Goal: Information Seeking & Learning: Learn about a topic

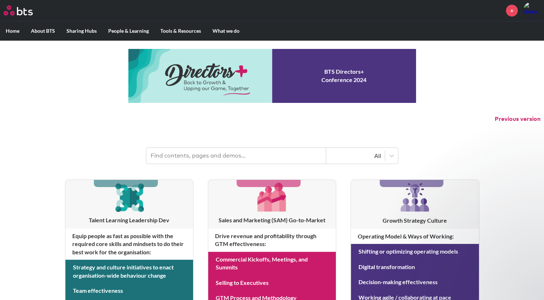
click at [225, 158] on input "text" at bounding box center [236, 156] width 180 height 16
type input "policies"
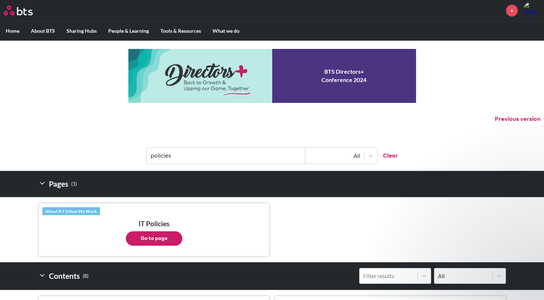
click at [162, 231] on button "Go to page" at bounding box center [154, 238] width 56 height 14
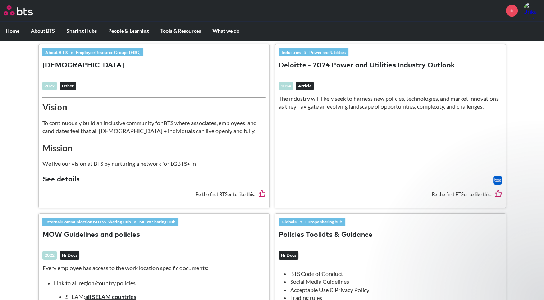
scroll to position [539, 0]
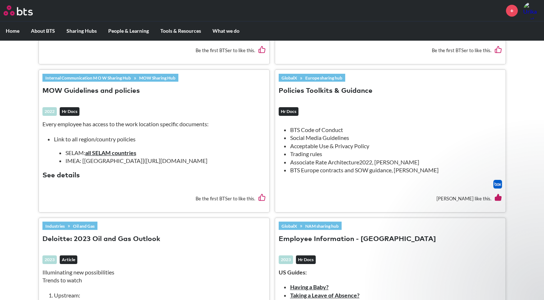
click at [381, 142] on li "Acceptable Use & Privacy Policy" at bounding box center [393, 146] width 206 height 8
click at [316, 142] on li "Acceptable Use & Privacy Policy" at bounding box center [393, 146] width 206 height 8
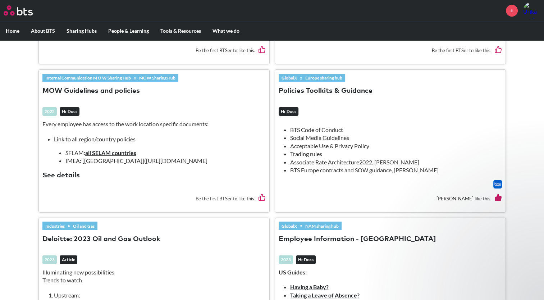
click at [315, 180] on div at bounding box center [389, 184] width 223 height 9
click at [316, 77] on link "Europe sharing hub" at bounding box center [323, 78] width 43 height 8
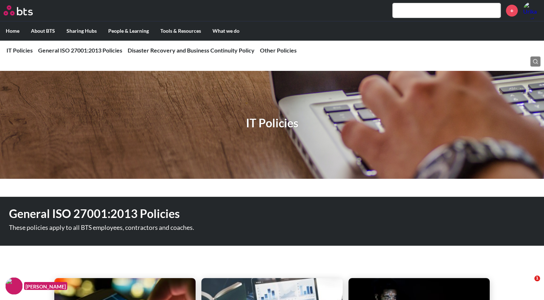
click at [426, 14] on input "text" at bounding box center [446, 10] width 108 height 14
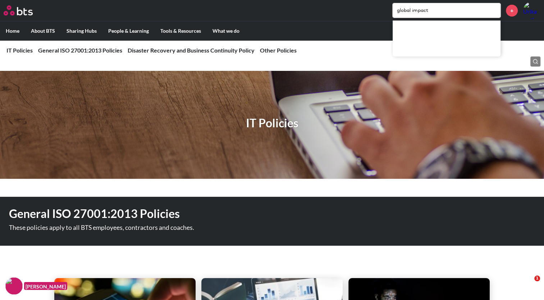
type input "global impact"
click at [6, 26] on label "Home" at bounding box center [12, 31] width 25 height 19
click at [0, 0] on input "Home" at bounding box center [0, 0] width 0 height 0
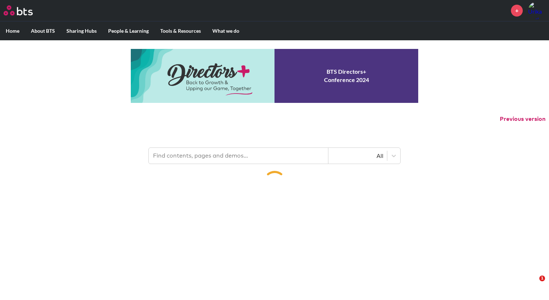
click at [181, 160] on input "text" at bounding box center [239, 156] width 180 height 16
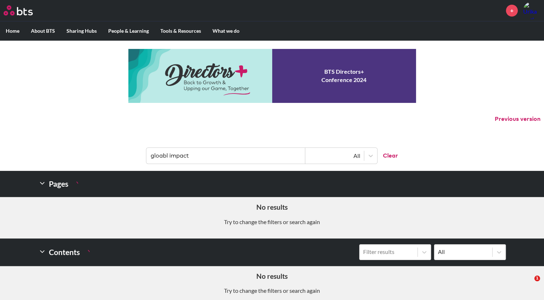
drag, startPoint x: 212, startPoint y: 154, endPoint x: 132, endPoint y: 158, distance: 80.5
click at [132, 158] on header "gloabl impact All Clear" at bounding box center [272, 151] width 544 height 37
paste input "Environmental Policy-Global X or social impact team"
type input "Environmental Policy-Global X or social impact team"
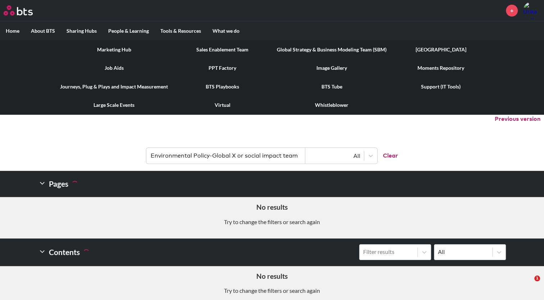
click at [182, 28] on label "Tools & Resources" at bounding box center [180, 31] width 52 height 19
click at [0, 0] on input "Tools & Resources" at bounding box center [0, 0] width 0 height 0
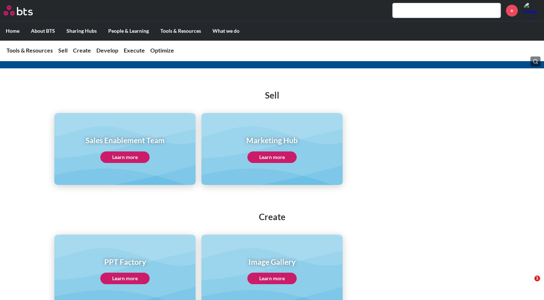
scroll to position [36, 0]
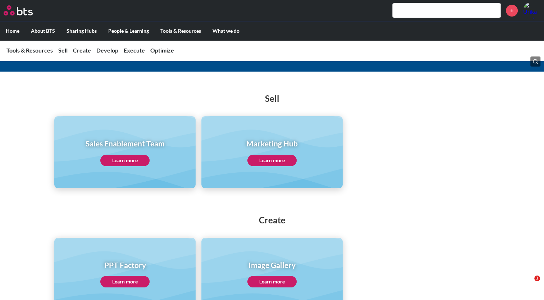
click at [143, 157] on link "Learn more" at bounding box center [124, 159] width 49 height 11
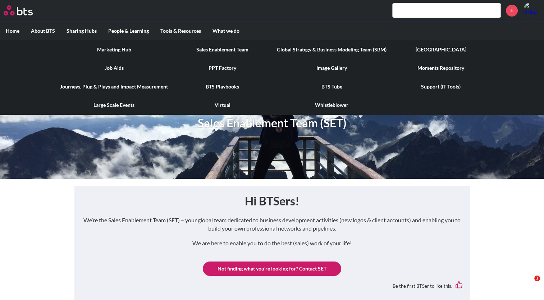
click at [113, 85] on link "Journeys, Plug & Plays and Impact Measurement" at bounding box center [113, 86] width 119 height 19
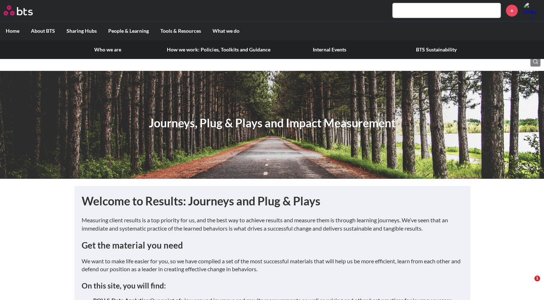
click at [45, 31] on label "About BTS" at bounding box center [43, 31] width 36 height 19
click at [0, 0] on input "About BTS" at bounding box center [0, 0] width 0 height 0
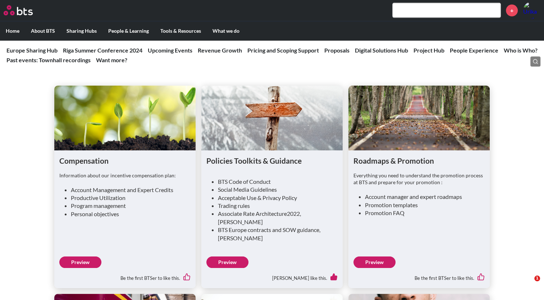
scroll to position [1653, 0]
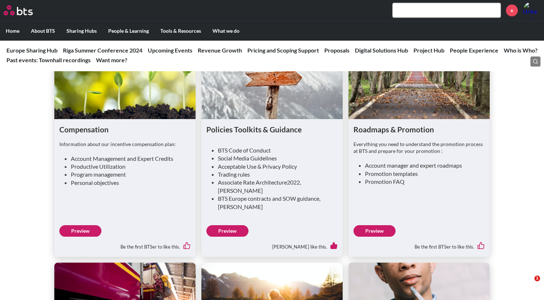
click at [228, 227] on link "Preview" at bounding box center [227, 230] width 42 height 11
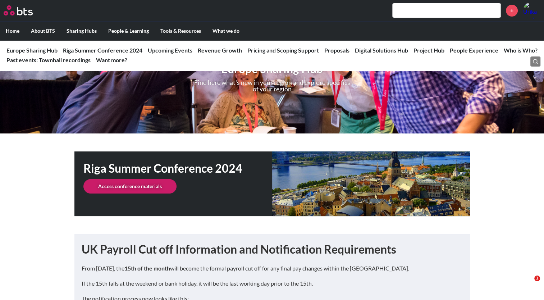
scroll to position [0, 0]
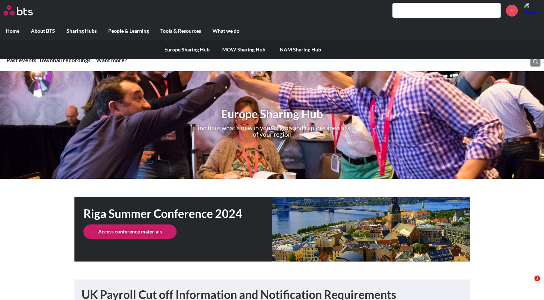
click at [95, 31] on label "Sharing Hubs" at bounding box center [82, 31] width 42 height 19
click at [0, 0] on input "Sharing Hubs" at bounding box center [0, 0] width 0 height 0
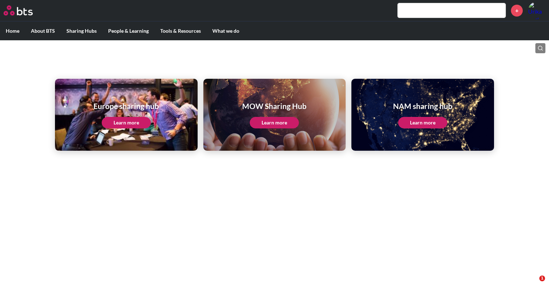
click at [269, 121] on link "Learn more" at bounding box center [274, 122] width 49 height 11
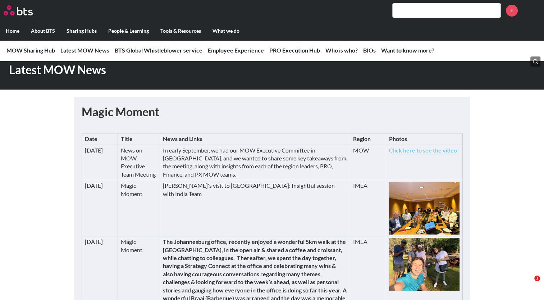
scroll to position [180, 0]
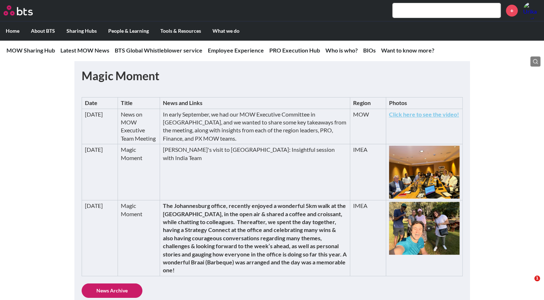
click at [417, 223] on img at bounding box center [424, 228] width 70 height 53
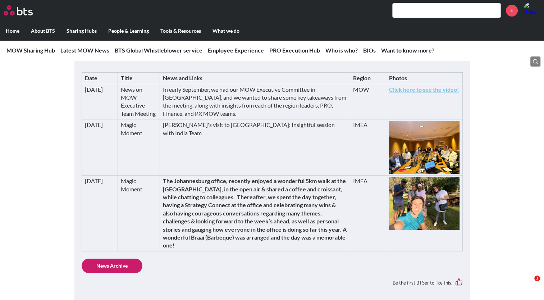
scroll to position [216, 0]
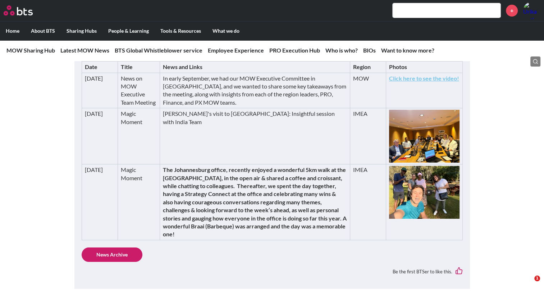
click at [407, 198] on img at bounding box center [424, 192] width 70 height 53
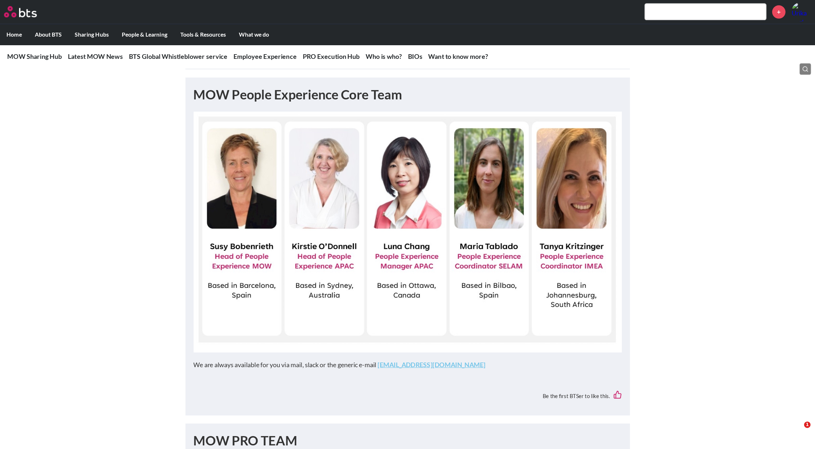
scroll to position [1942, 0]
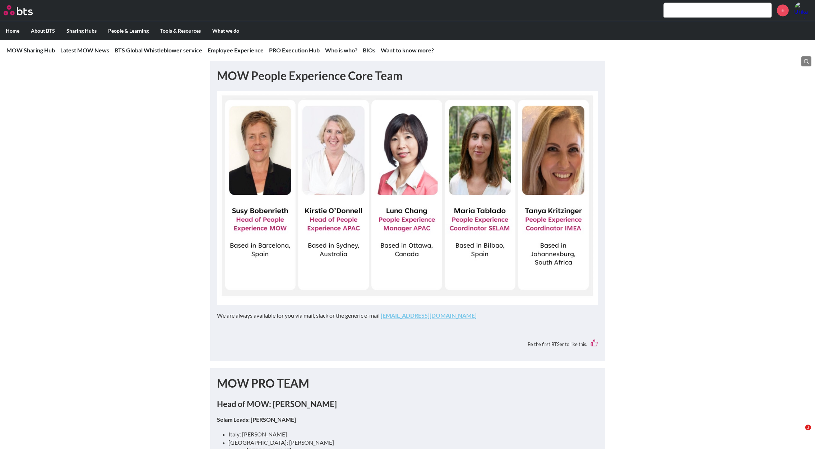
click at [549, 4] on input "text" at bounding box center [718, 10] width 108 height 14
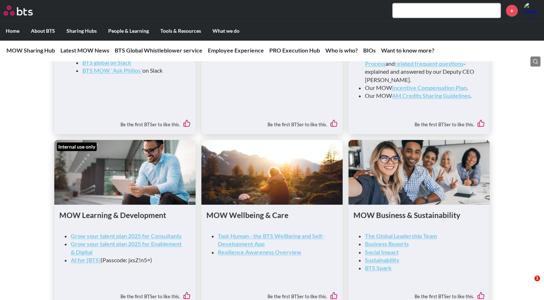
scroll to position [972, 0]
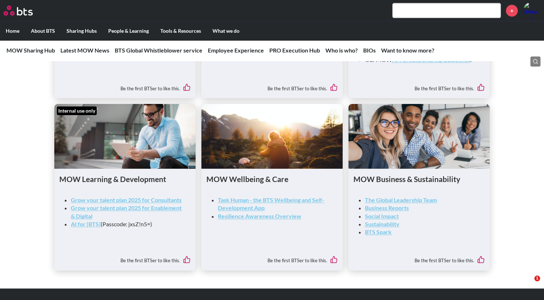
click at [376, 218] on link "Social Impact" at bounding box center [382, 215] width 34 height 7
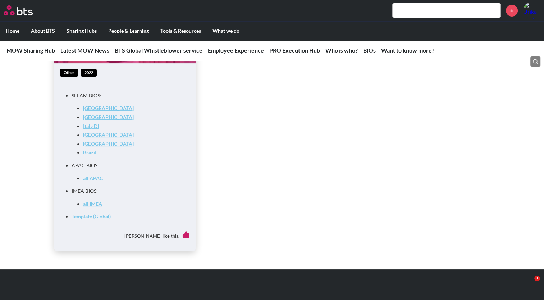
scroll to position [2876, 0]
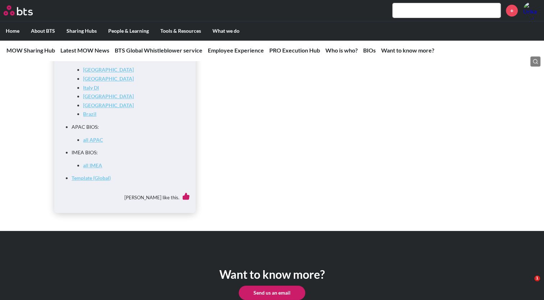
click at [99, 168] on link "all IMEA" at bounding box center [92, 165] width 19 height 6
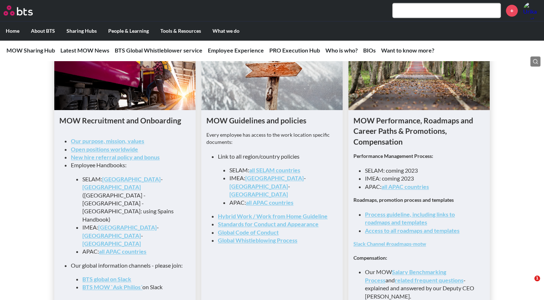
scroll to position [756, 0]
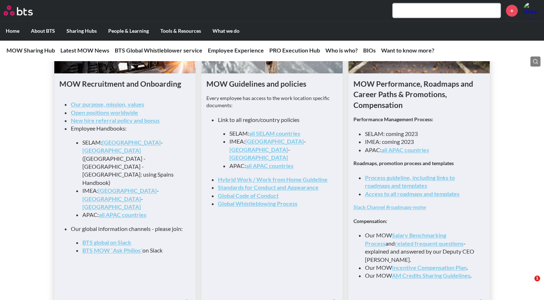
click at [141, 203] on link "Africa" at bounding box center [111, 206] width 59 height 7
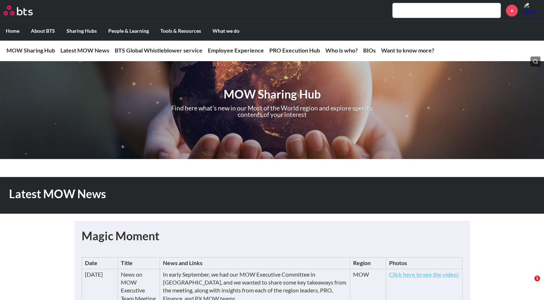
scroll to position [0, 0]
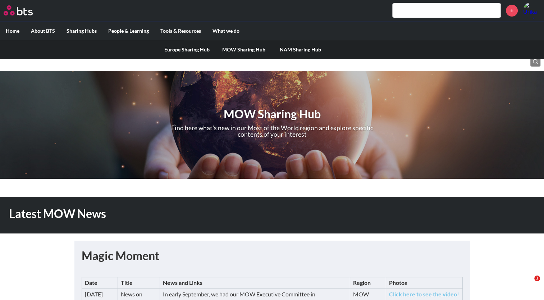
click at [241, 50] on link "MOW Sharing Hub" at bounding box center [243, 49] width 57 height 19
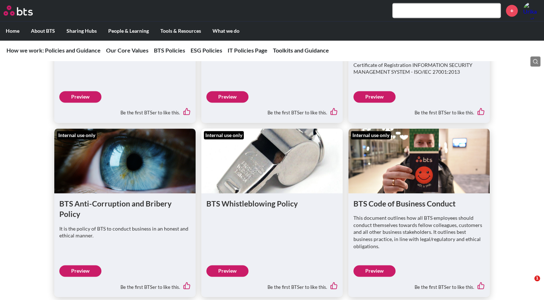
scroll to position [1150, 0]
